Goal: Navigation & Orientation: Find specific page/section

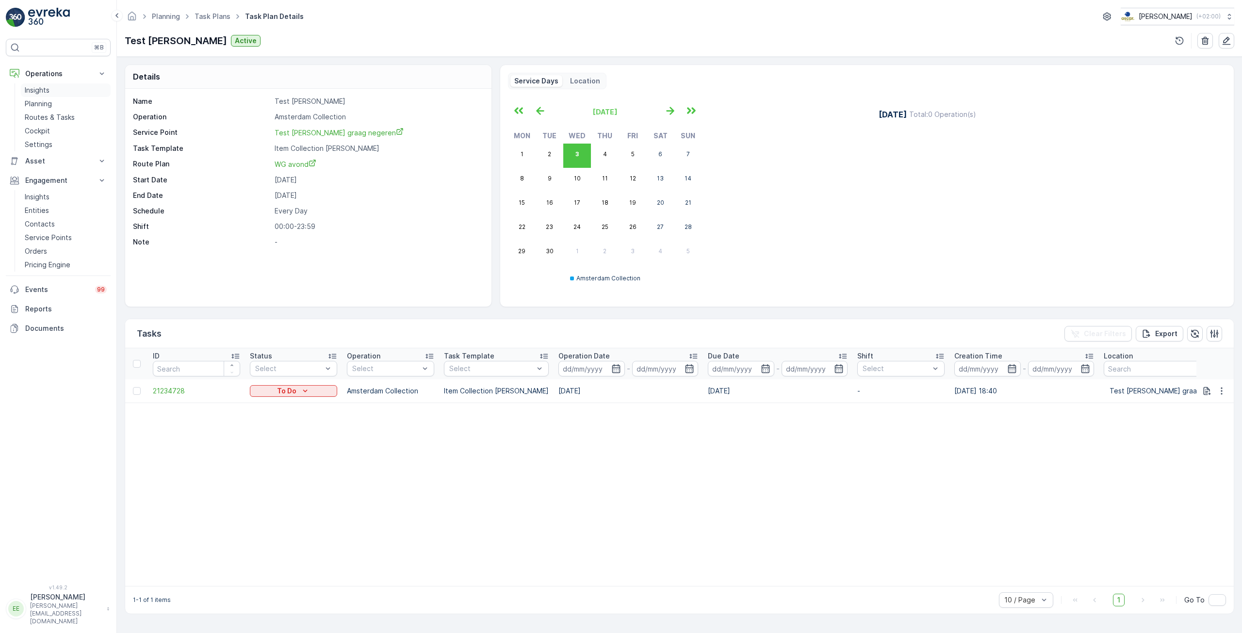
click at [49, 88] on p "Insights" at bounding box center [37, 90] width 25 height 10
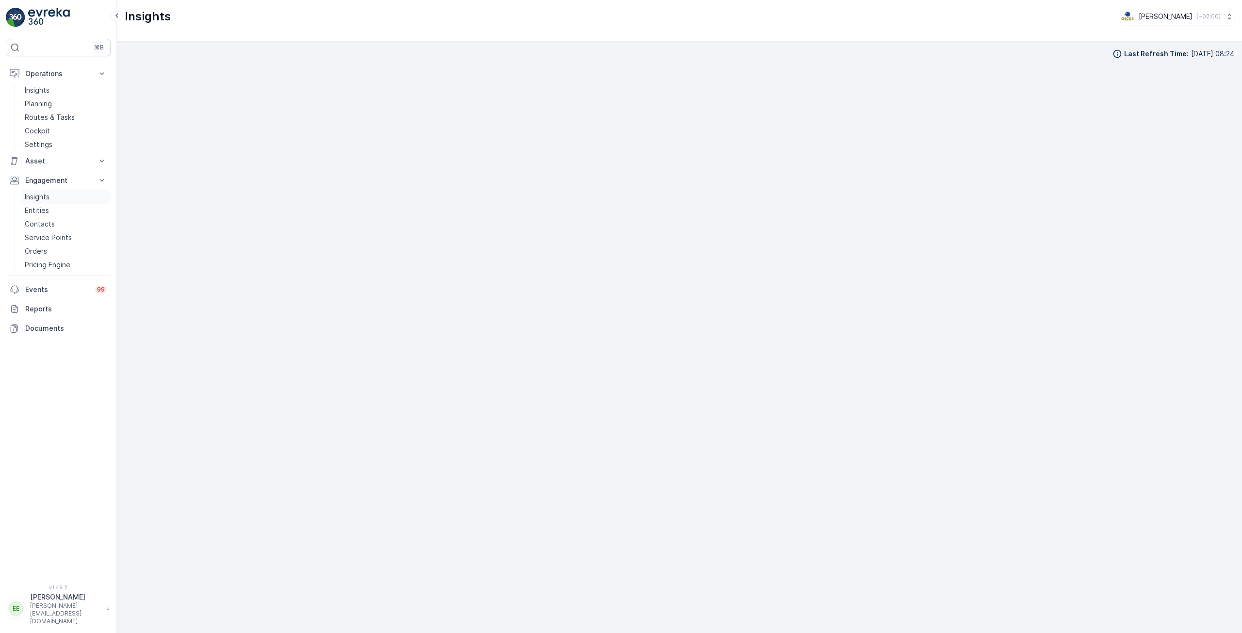
click at [48, 197] on p "Insights" at bounding box center [37, 197] width 25 height 10
click at [59, 236] on p "Service Points" at bounding box center [48, 238] width 47 height 10
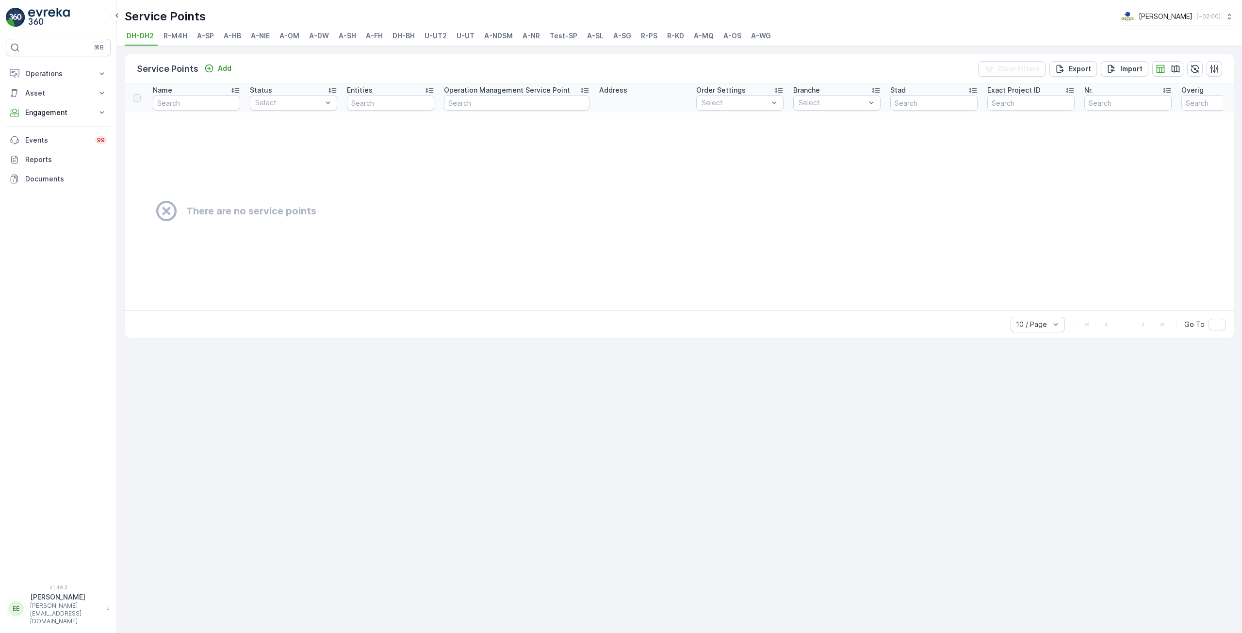
click at [171, 37] on span "R-M4H" at bounding box center [176, 36] width 24 height 10
click at [562, 37] on span "Test-SP" at bounding box center [564, 36] width 28 height 10
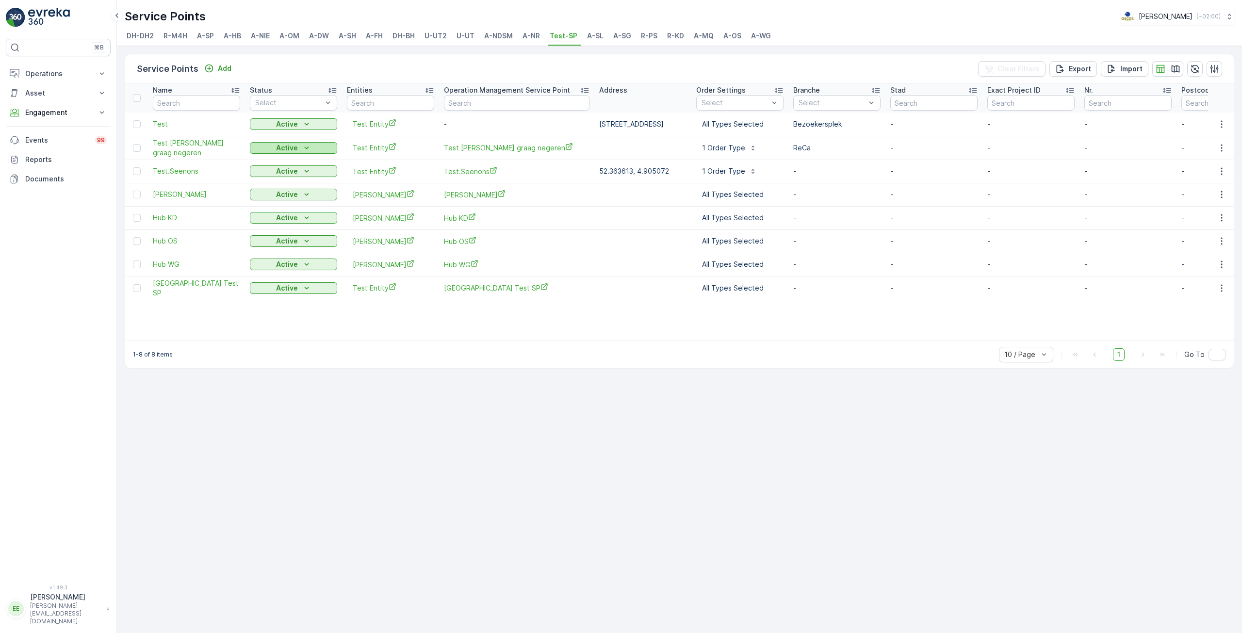
click at [312, 150] on div "Active" at bounding box center [294, 148] width 80 height 10
click at [405, 387] on div "Service Points Add Clear Filters Export Import Name Status Select Entities Oper…" at bounding box center [679, 339] width 1125 height 587
click at [220, 148] on span "Test [PERSON_NAME] graag negeren" at bounding box center [196, 147] width 87 height 19
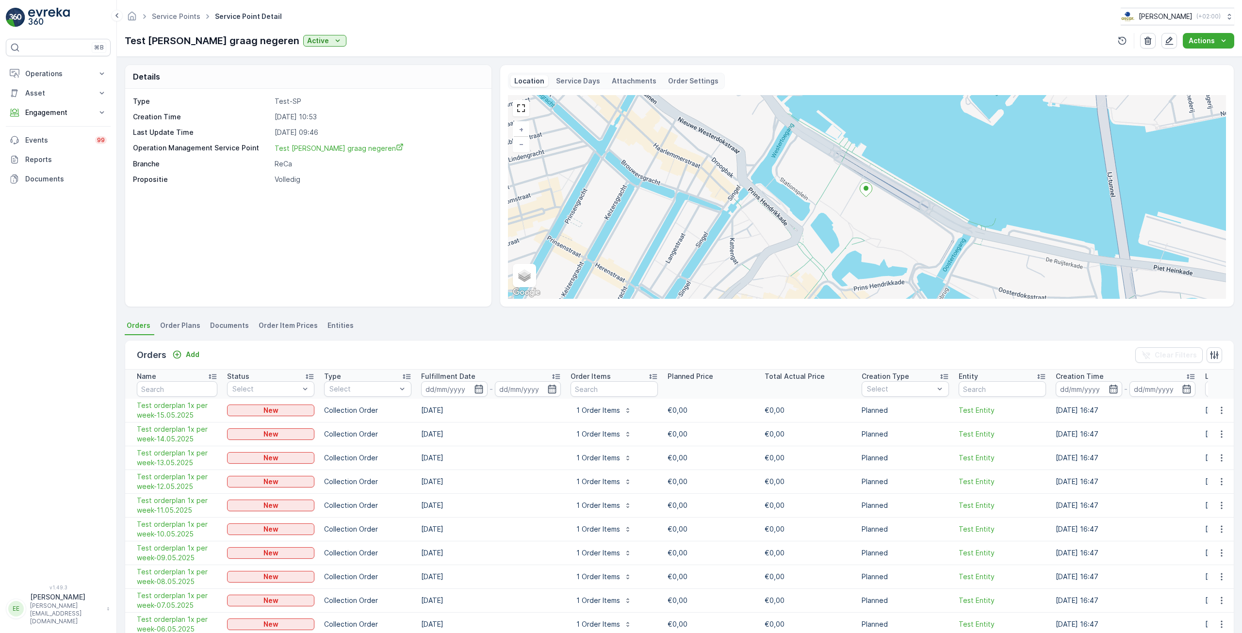
scroll to position [36, 0]
